Goal: Task Accomplishment & Management: Use online tool/utility

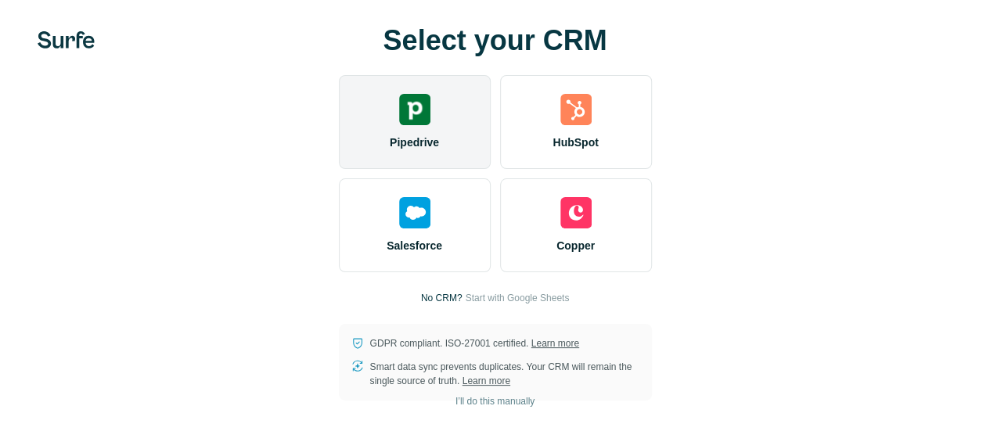
scroll to position [68, 0]
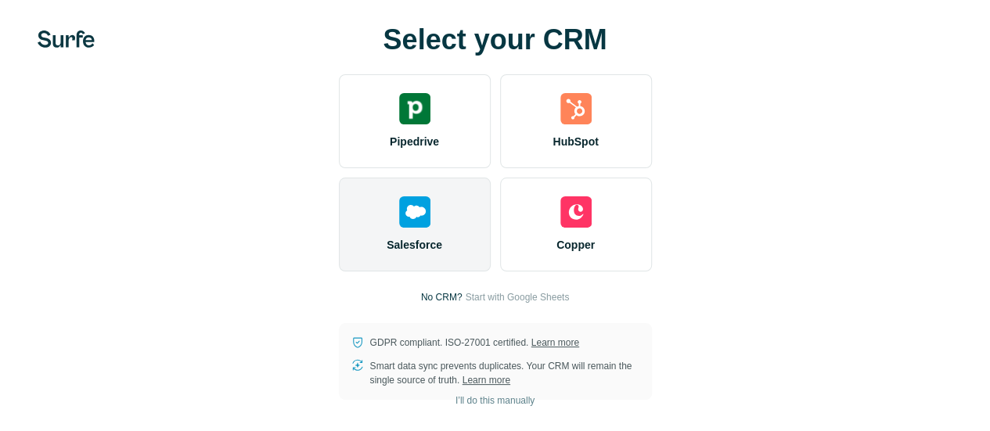
click at [387, 237] on span "Salesforce" at bounding box center [415, 245] width 56 height 16
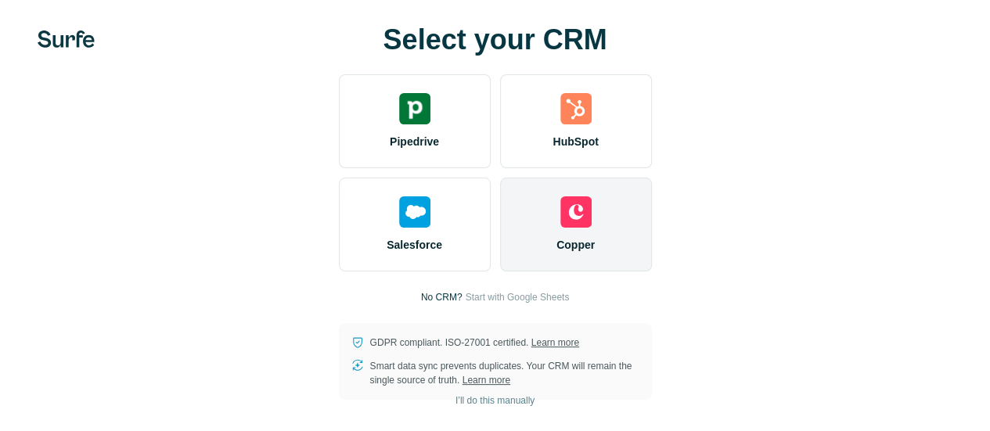
scroll to position [19, 0]
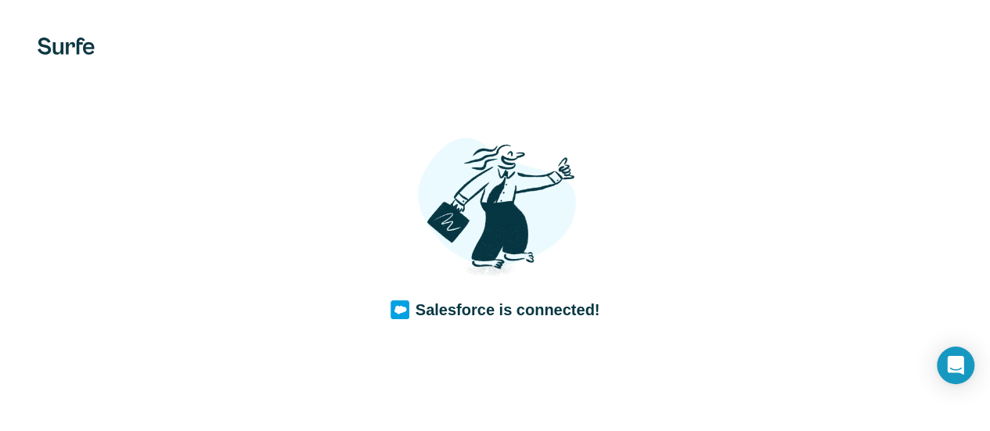
click at [0, 0] on div at bounding box center [0, 0] width 0 height 0
